Goal: Check status: Check status

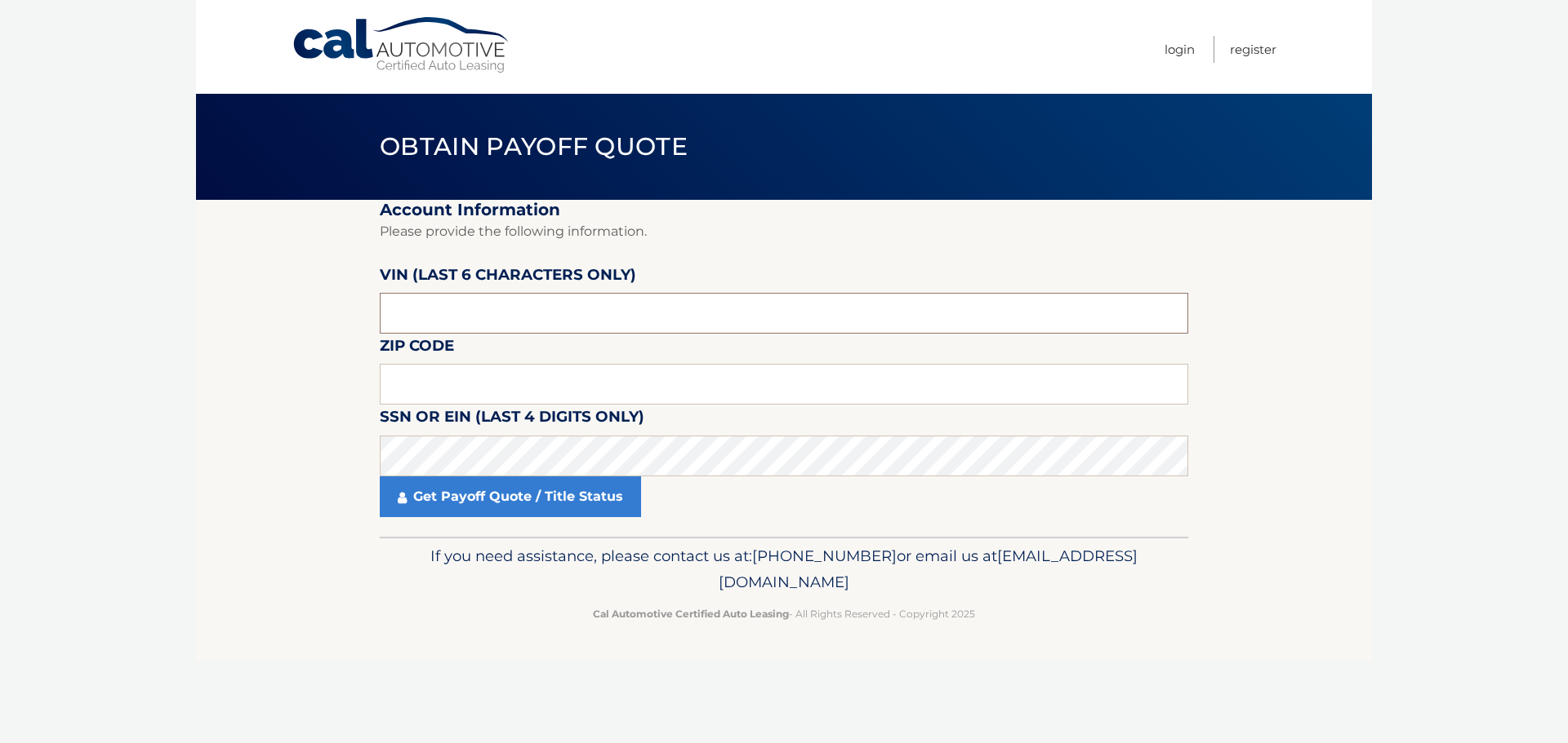
click at [515, 316] on input "text" at bounding box center [784, 313] width 809 height 41
type input "606234"
click at [426, 386] on input "text" at bounding box center [784, 384] width 809 height 41
type input "11769"
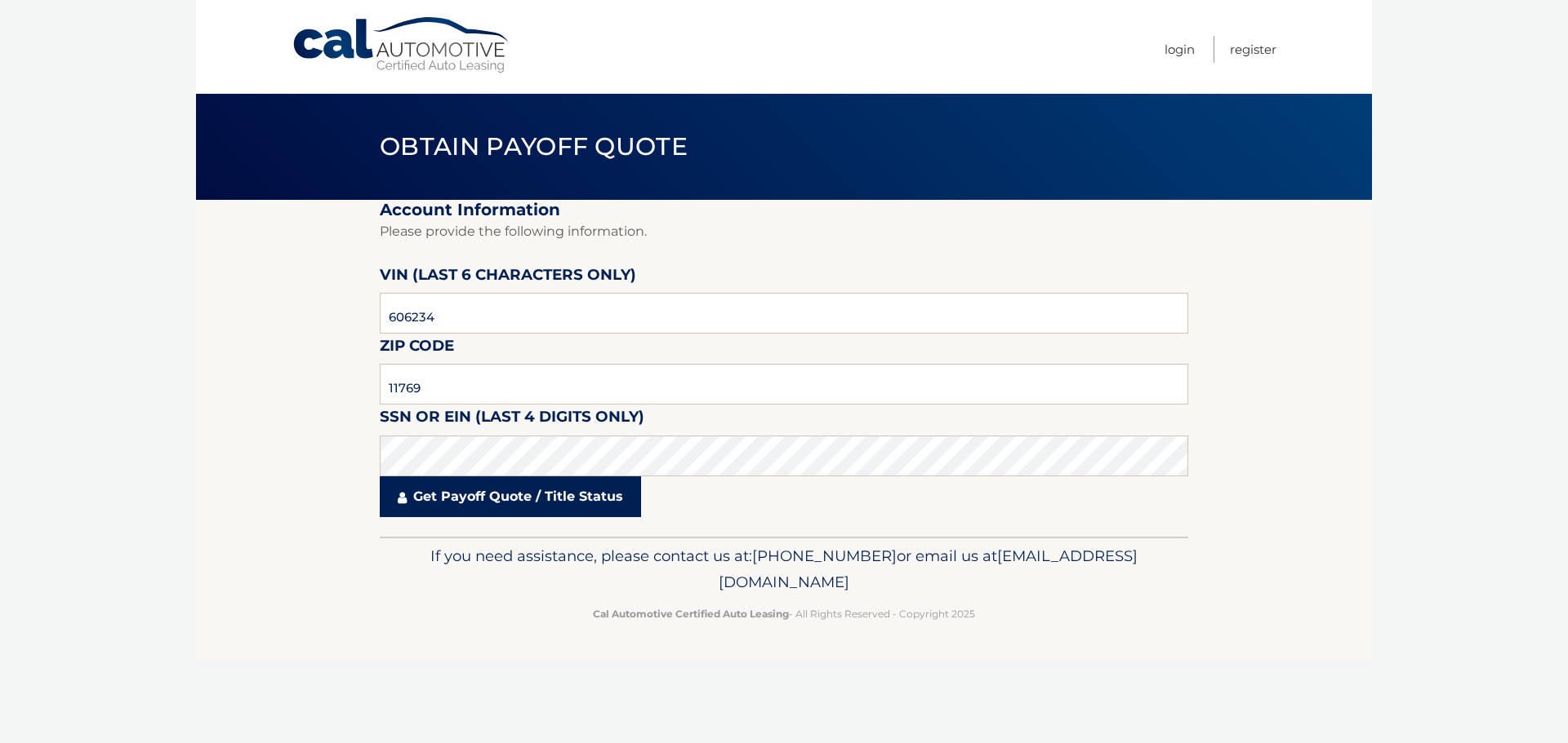
click at [454, 494] on link "Get Payoff Quote / Title Status" at bounding box center [510, 497] width 261 height 41
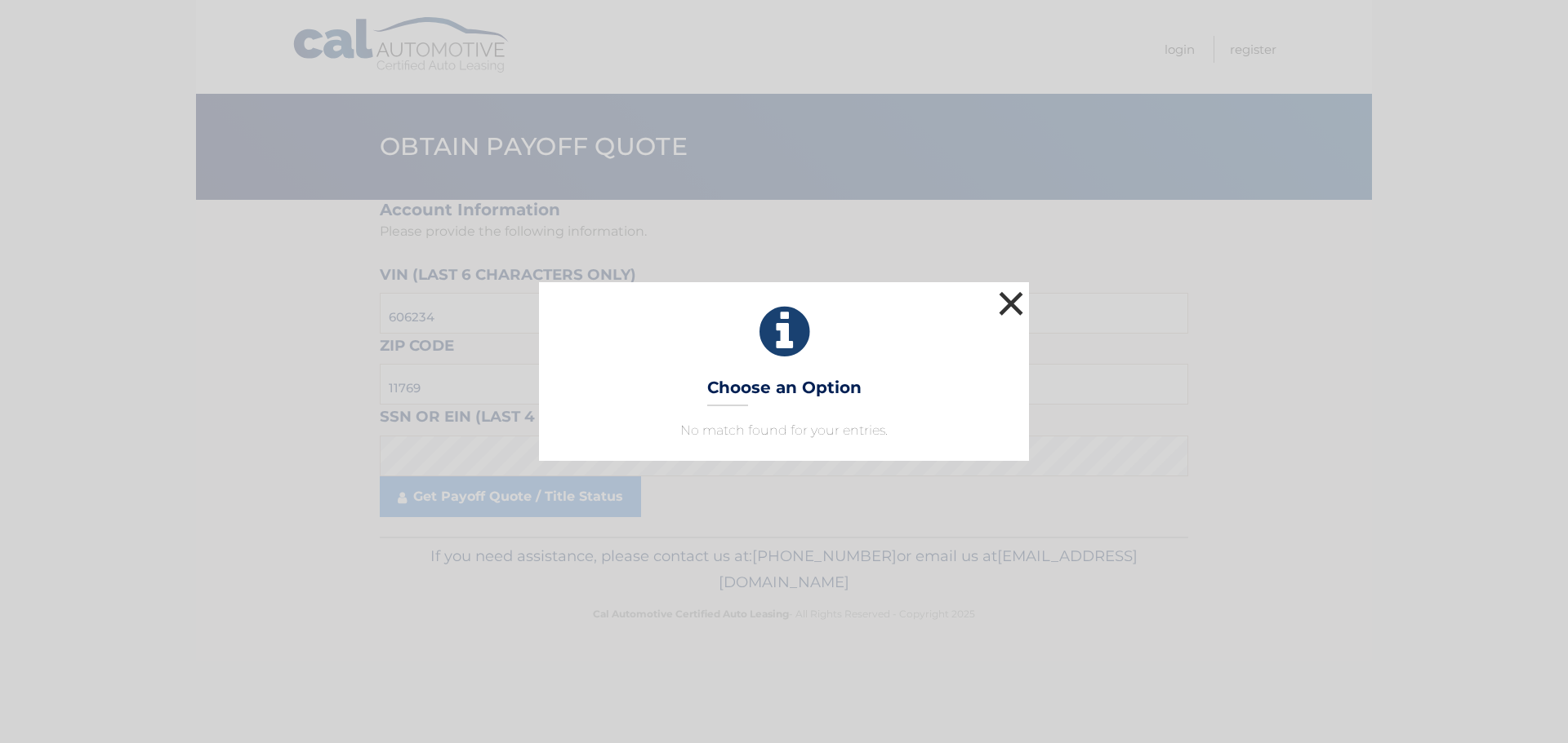
click at [1014, 300] on button "×" at bounding box center [1010, 303] width 33 height 33
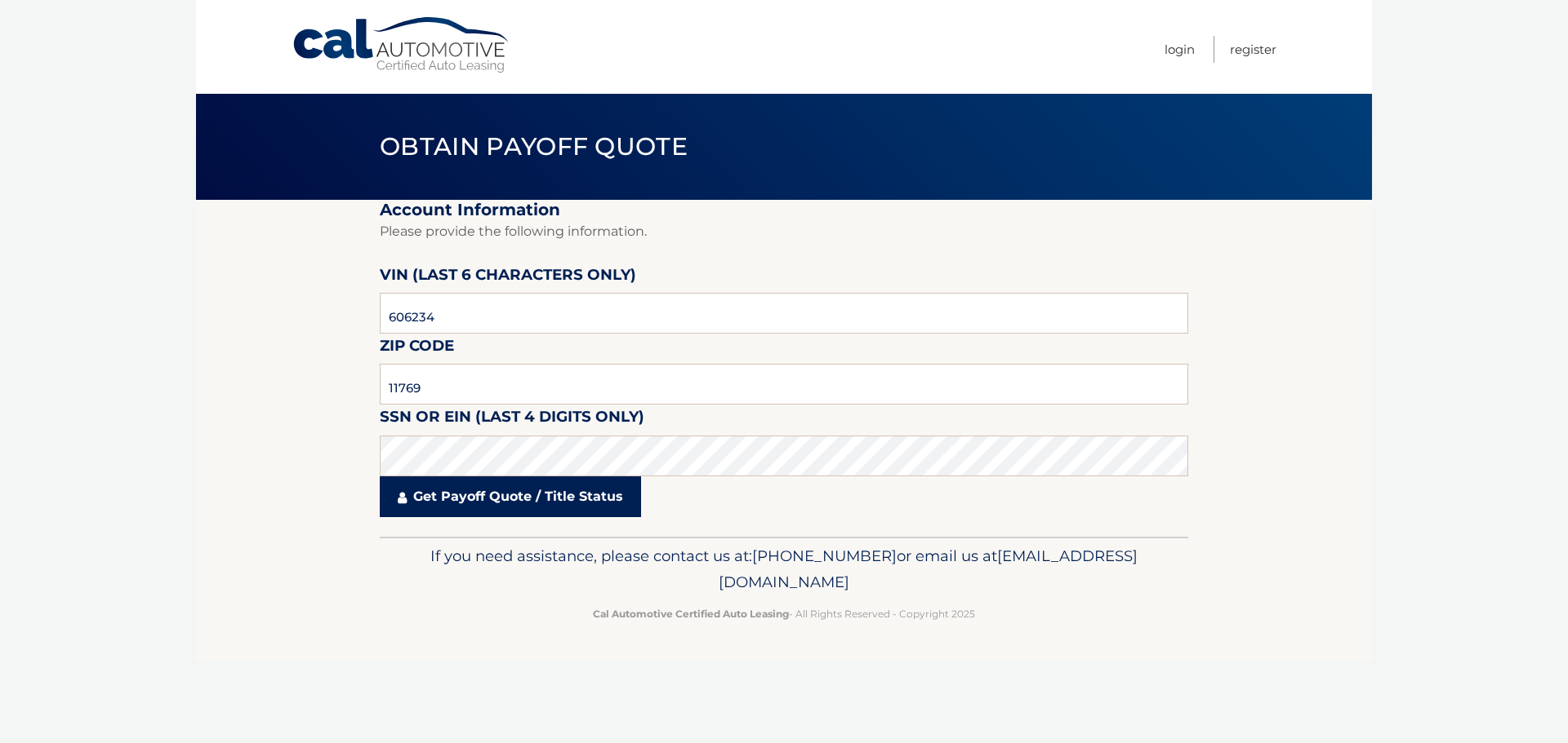
click at [447, 499] on link "Get Payoff Quote / Title Status" at bounding box center [510, 497] width 261 height 41
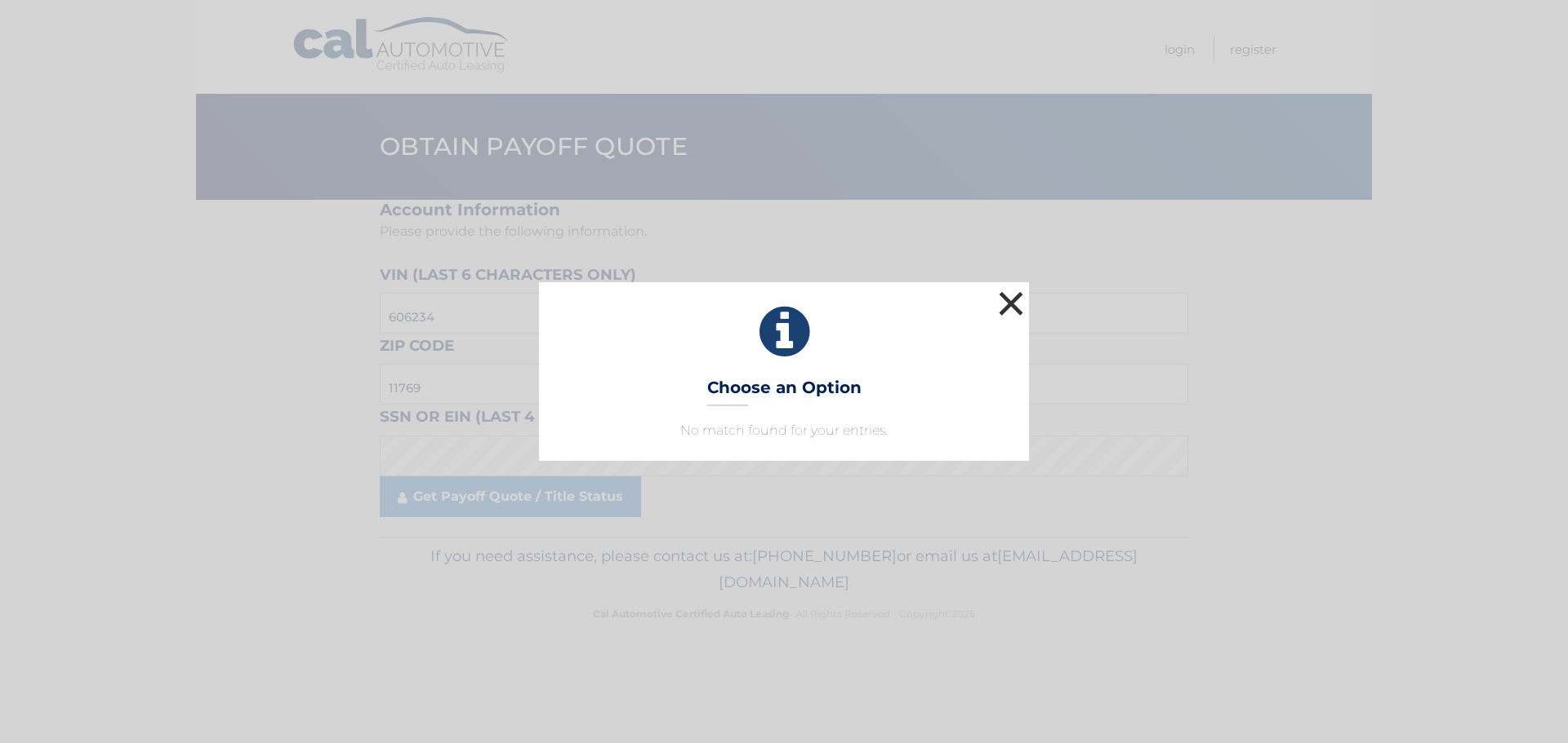
click at [1007, 290] on button "×" at bounding box center [1010, 303] width 33 height 33
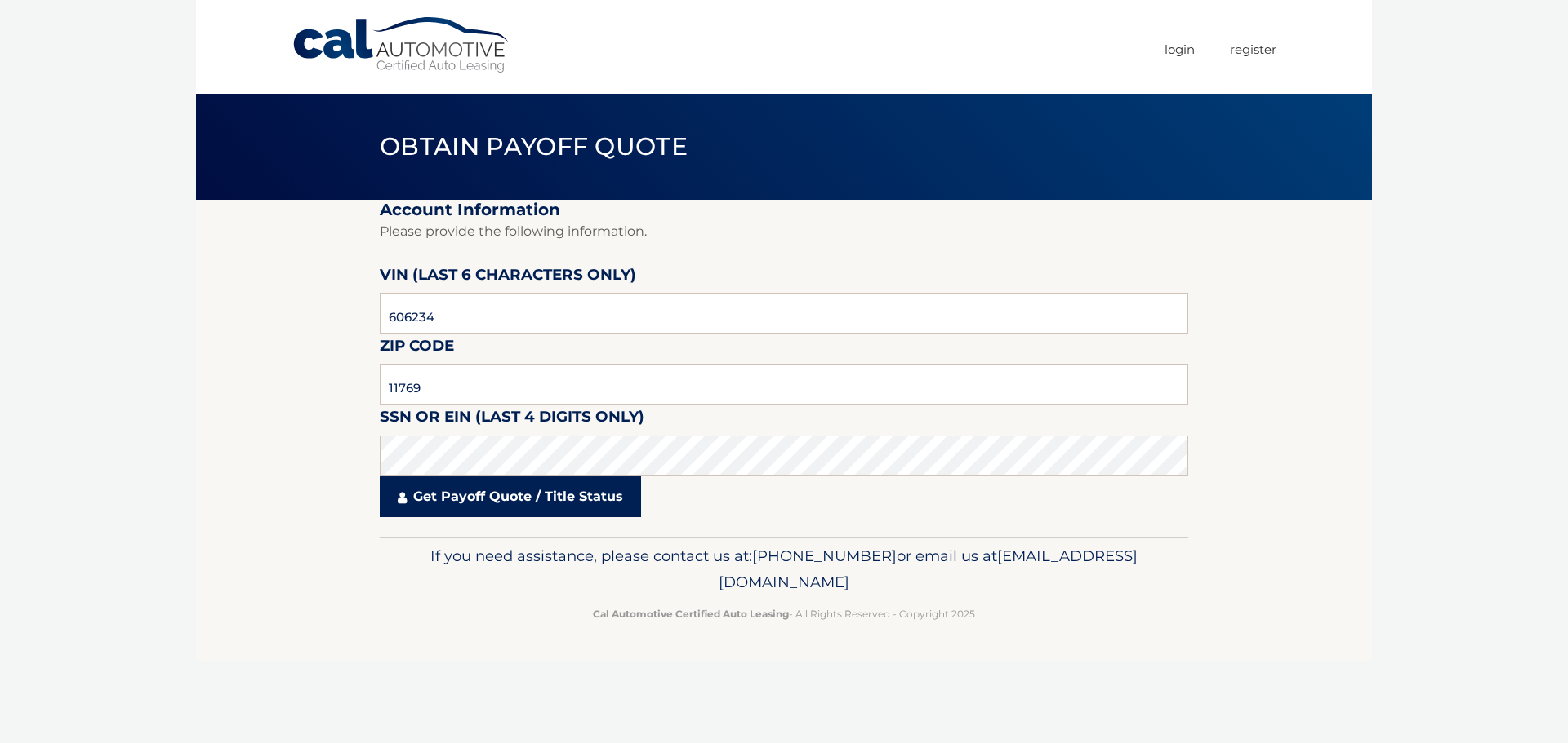
click at [439, 498] on link "Get Payoff Quote / Title Status" at bounding box center [510, 497] width 261 height 41
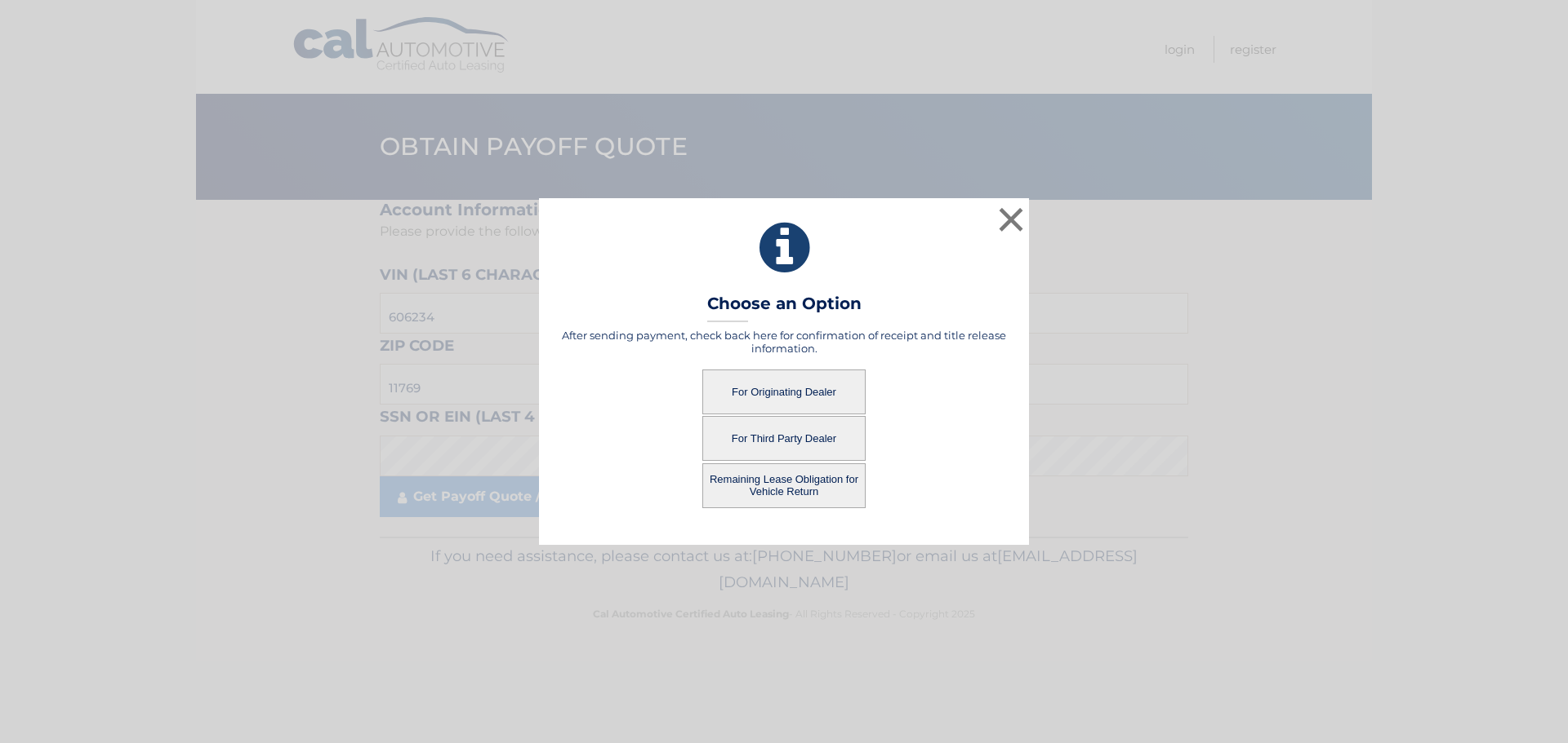
click at [764, 431] on button "For Third Party Dealer" at bounding box center [784, 438] width 163 height 45
click at [773, 438] on button "For Third Party Dealer" at bounding box center [784, 438] width 163 height 45
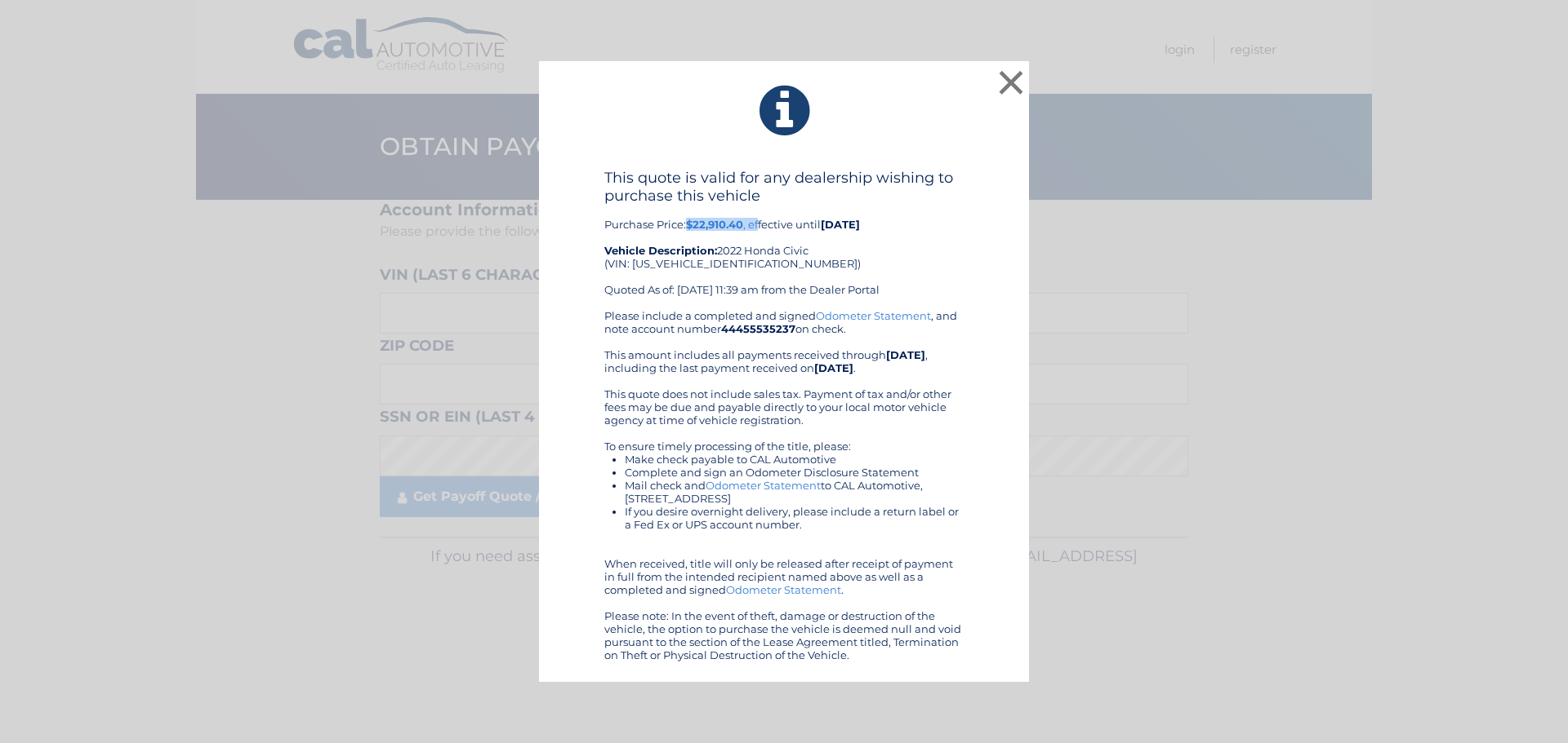
drag, startPoint x: 690, startPoint y: 225, endPoint x: 760, endPoint y: 229, distance: 70.1
click at [760, 229] on div "This quote is valid for any dealership wishing to purchase this vehicle Purchas…" at bounding box center [784, 239] width 359 height 140
click at [1014, 80] on button "×" at bounding box center [1010, 82] width 33 height 33
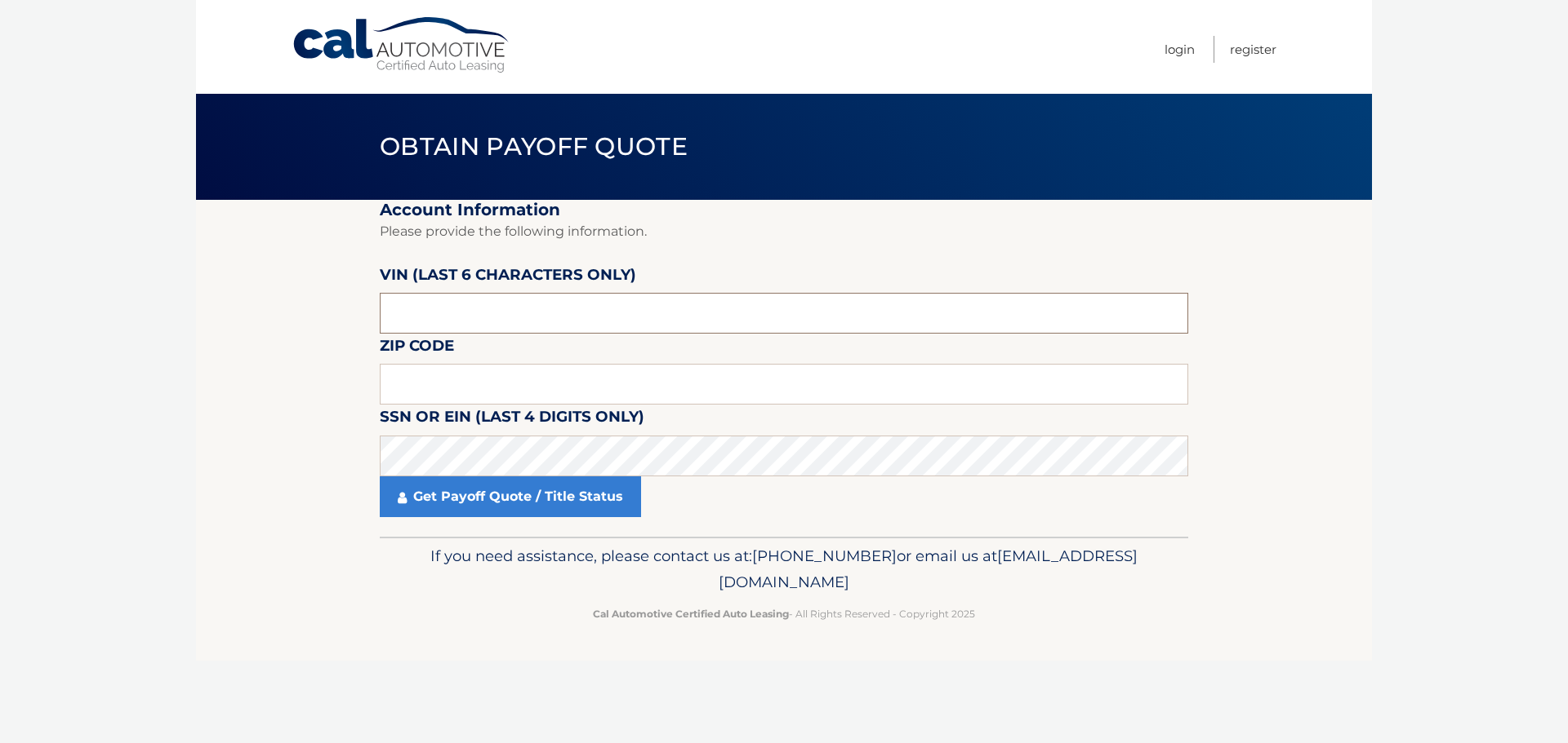
click at [434, 316] on input "text" at bounding box center [784, 313] width 809 height 41
type input "606234"
click at [411, 392] on input "text" at bounding box center [784, 384] width 809 height 41
type input "11769"
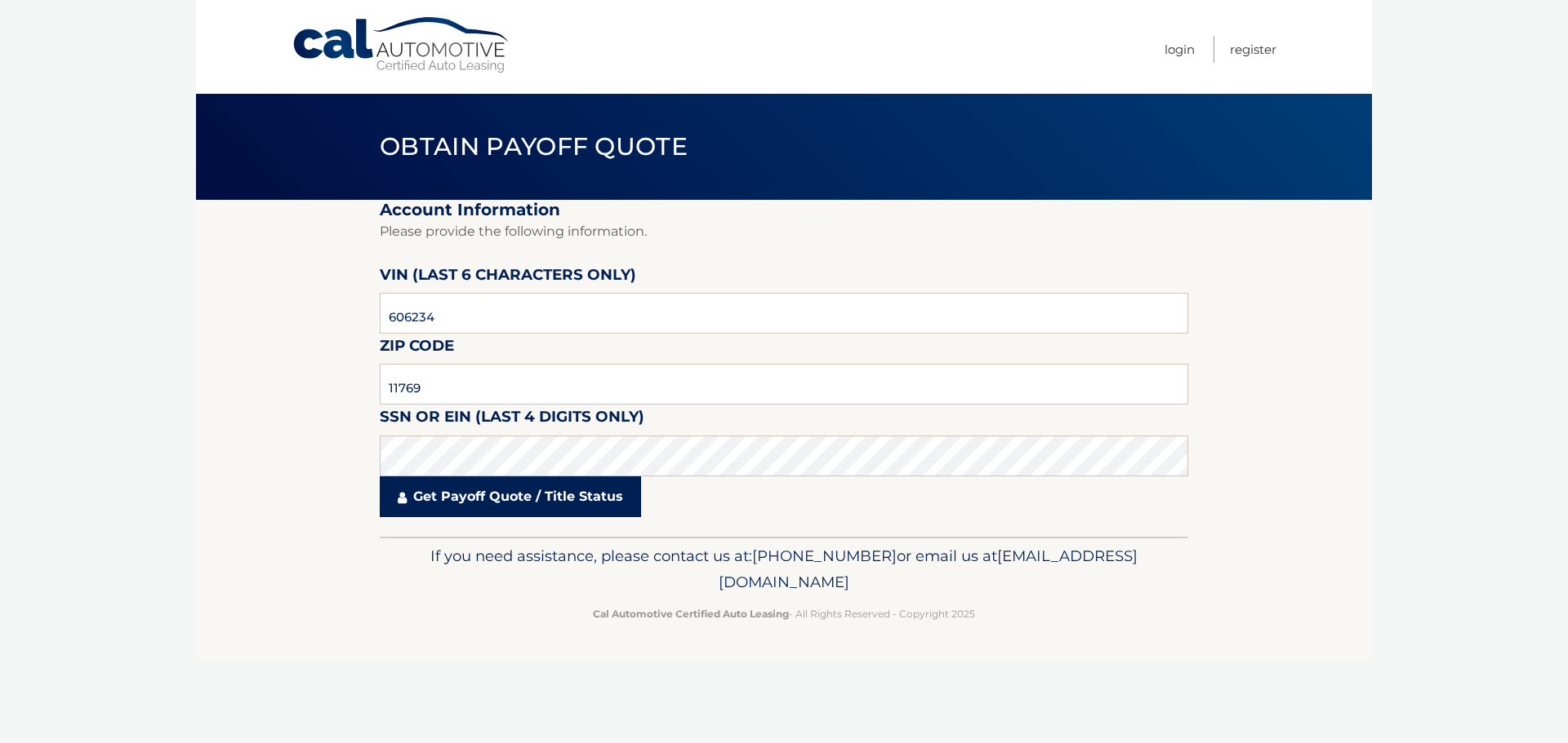
click at [464, 498] on link "Get Payoff Quote / Title Status" at bounding box center [510, 497] width 261 height 41
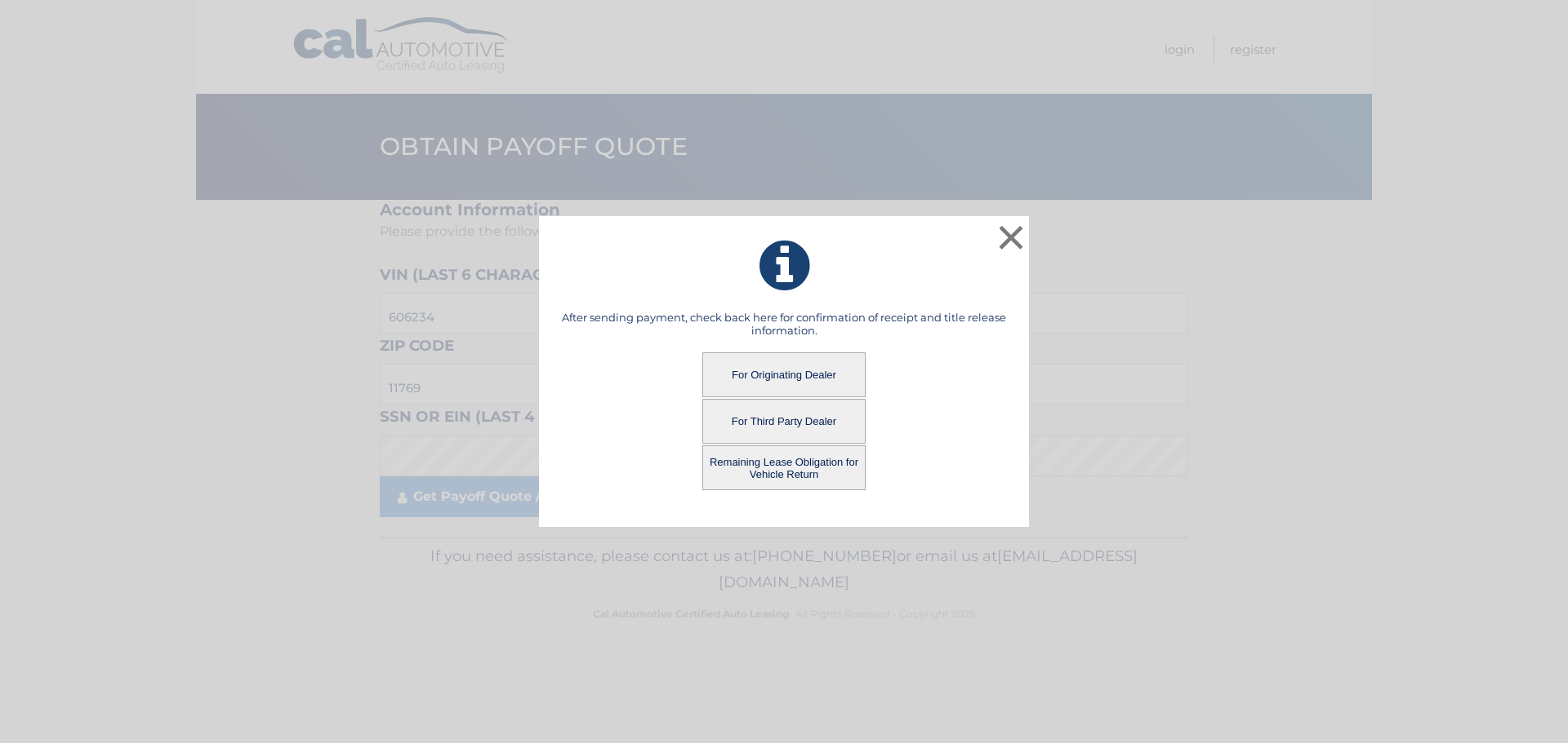
click at [795, 468] on button "Remaining Lease Obligation for Vehicle Return" at bounding box center [784, 468] width 163 height 45
click at [768, 458] on button "Remaining Lease Obligation for Vehicle Return" at bounding box center [784, 468] width 163 height 45
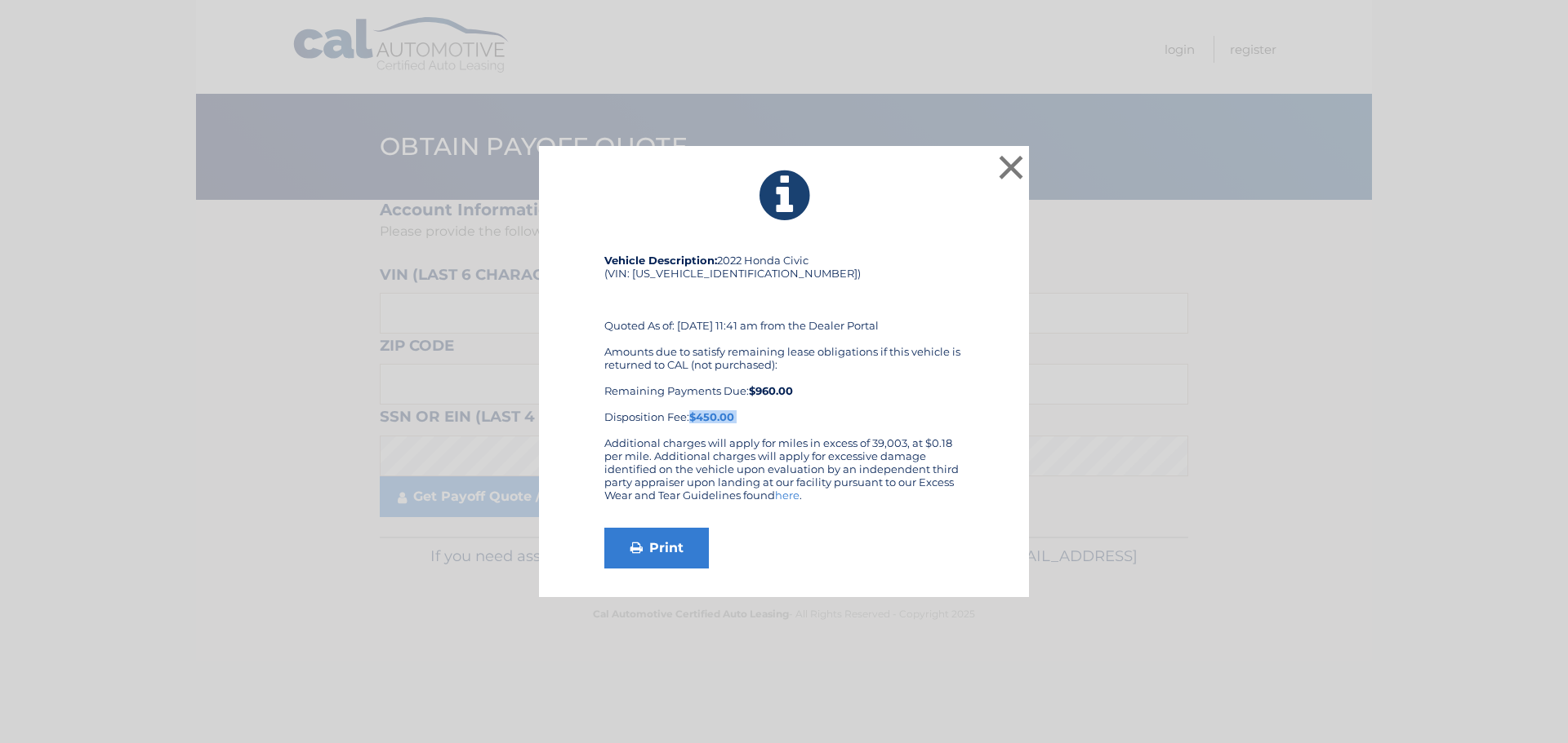
drag, startPoint x: 617, startPoint y: 425, endPoint x: 739, endPoint y: 422, distance: 122.0
click at [739, 422] on div "Vehicle Description: 2022 Honda Civic (VIN: [US_VEHICLE_IDENTIFICATION_NUMBER])…" at bounding box center [784, 345] width 359 height 183
click at [784, 427] on div "Vehicle Description: 2022 Honda Civic (VIN: [US_VEHICLE_IDENTIFICATION_NUMBER])…" at bounding box center [784, 345] width 359 height 183
click at [659, 548] on link "Print" at bounding box center [656, 548] width 104 height 41
